Goal: Task Accomplishment & Management: Complete application form

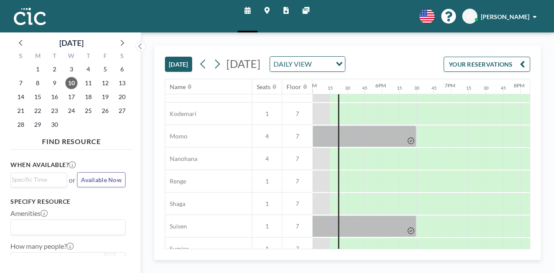
scroll to position [346, 1177]
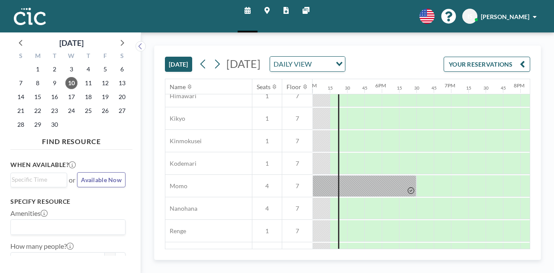
click at [265, 10] on icon at bounding box center [266, 10] width 5 height 7
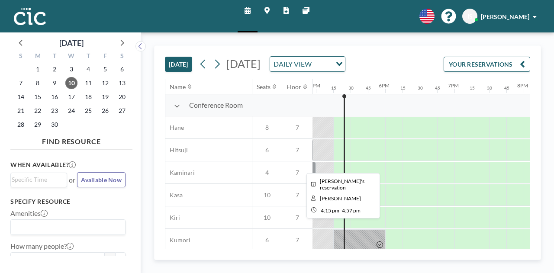
scroll to position [0, 1177]
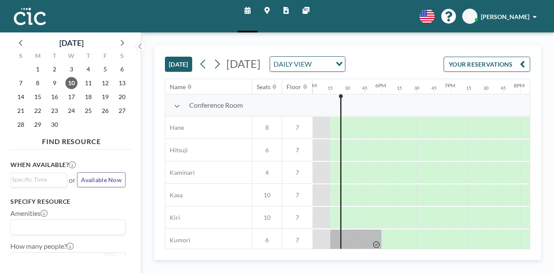
click at [269, 8] on link "Maps" at bounding box center [266, 16] width 19 height 32
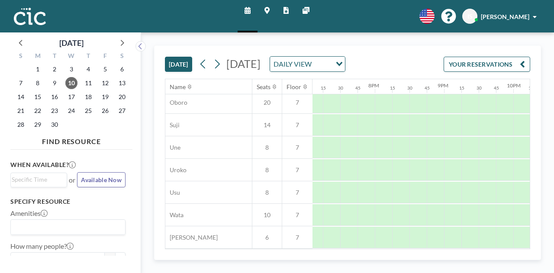
scroll to position [669, 1397]
click at [219, 68] on icon at bounding box center [217, 64] width 5 height 9
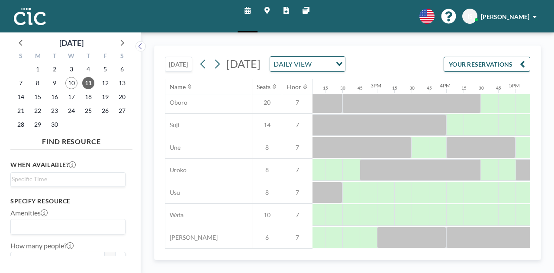
scroll to position [669, 975]
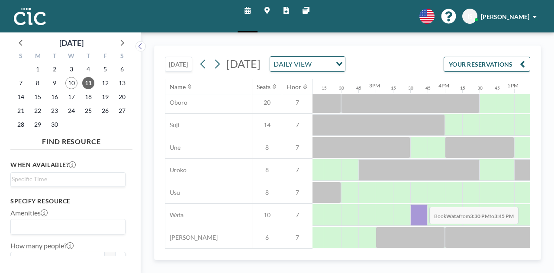
click at [422, 212] on div at bounding box center [418, 215] width 17 height 22
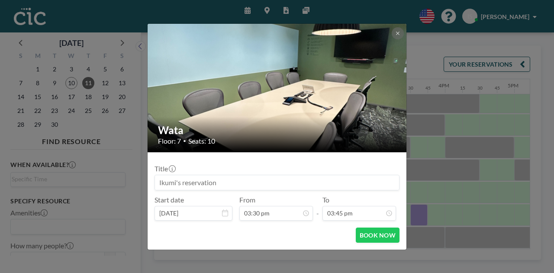
scroll to position [970, 0]
click at [247, 187] on input at bounding box center [277, 182] width 244 height 15
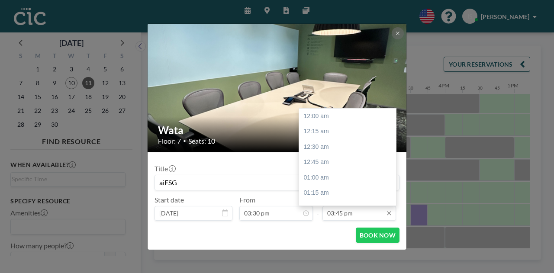
type input "aiESG"
click at [360, 211] on input "03:45 pm" at bounding box center [359, 213] width 74 height 15
click at [322, 181] on div "05:30 pm" at bounding box center [349, 181] width 101 height 16
type input "05:30 pm"
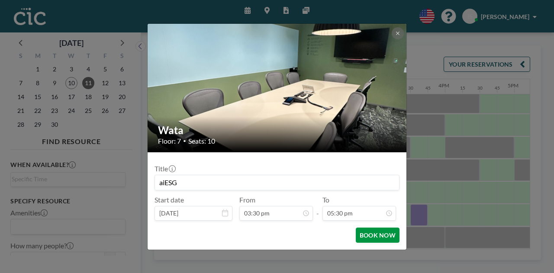
scroll to position [1078, 0]
click at [375, 236] on button "BOOK NOW" at bounding box center [378, 235] width 44 height 15
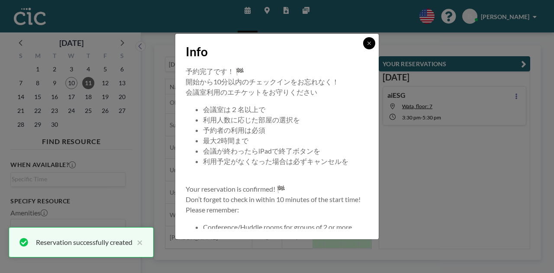
click at [369, 45] on icon at bounding box center [368, 43] width 5 height 5
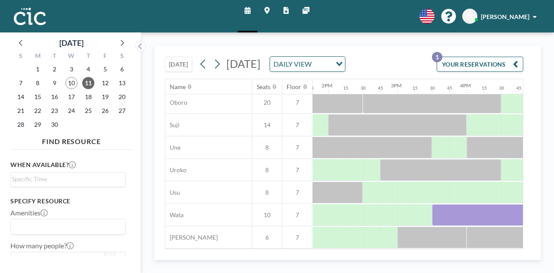
scroll to position [661, 960]
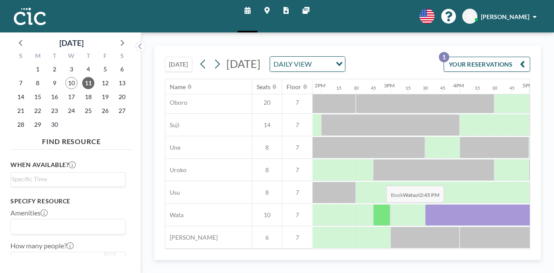
click at [379, 220] on div at bounding box center [381, 215] width 17 height 22
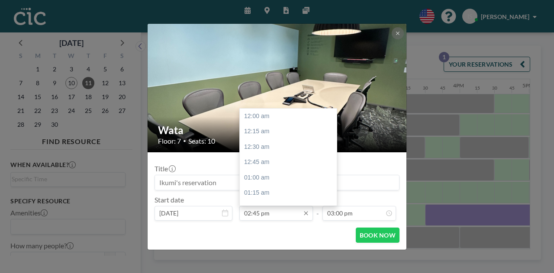
scroll to position [908, 0]
click at [264, 212] on input "02:45 pm" at bounding box center [276, 213] width 74 height 15
click at [256, 159] on div "02:45 pm" at bounding box center [290, 160] width 101 height 16
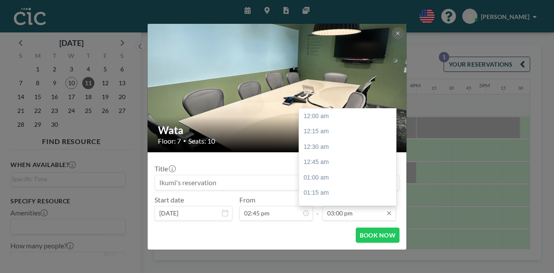
scroll to position [924, 0]
click at [319, 128] on div "03:15 pm" at bounding box center [349, 132] width 101 height 16
type input "03:15 pm"
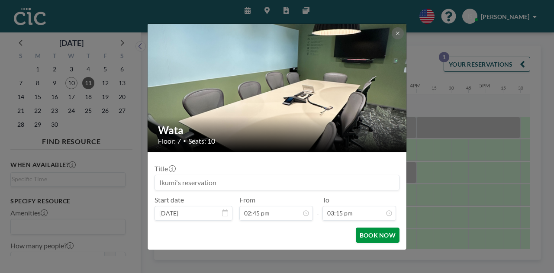
click at [370, 235] on button "BOOK NOW" at bounding box center [378, 235] width 44 height 15
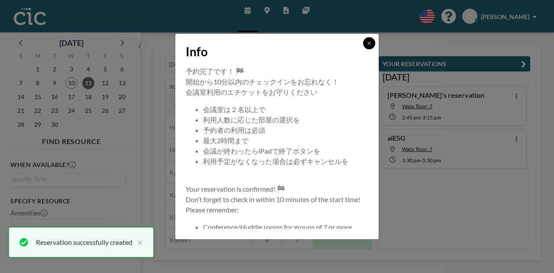
click at [370, 44] on icon at bounding box center [368, 43] width 5 height 5
